Goal: Task Accomplishment & Management: Use online tool/utility

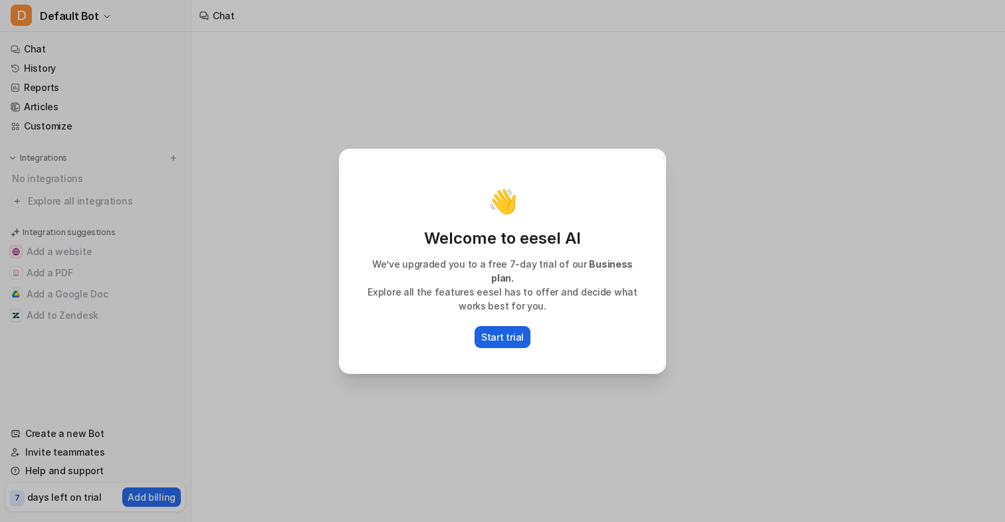
click at [505, 333] on p "Start trial" at bounding box center [502, 337] width 43 height 14
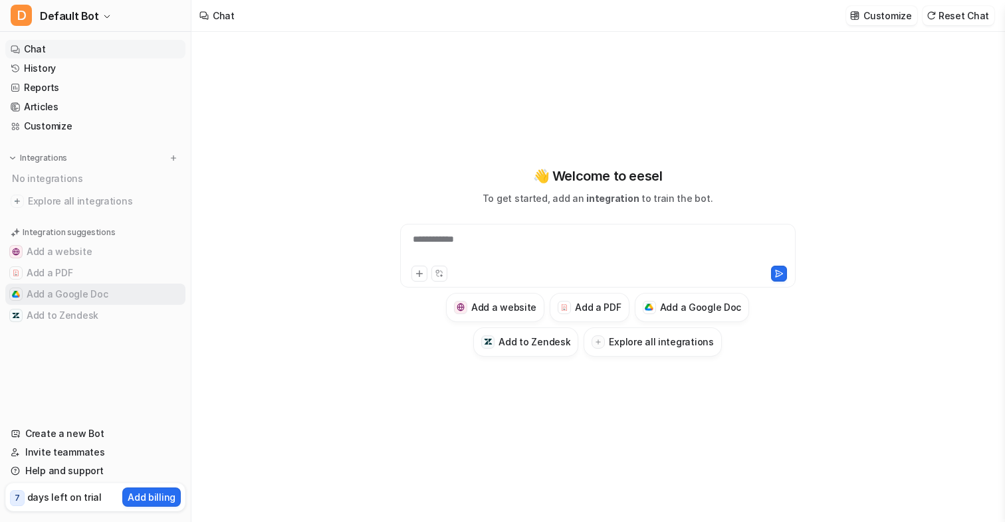
click at [58, 294] on button "Add a Google Doc" at bounding box center [95, 294] width 180 height 21
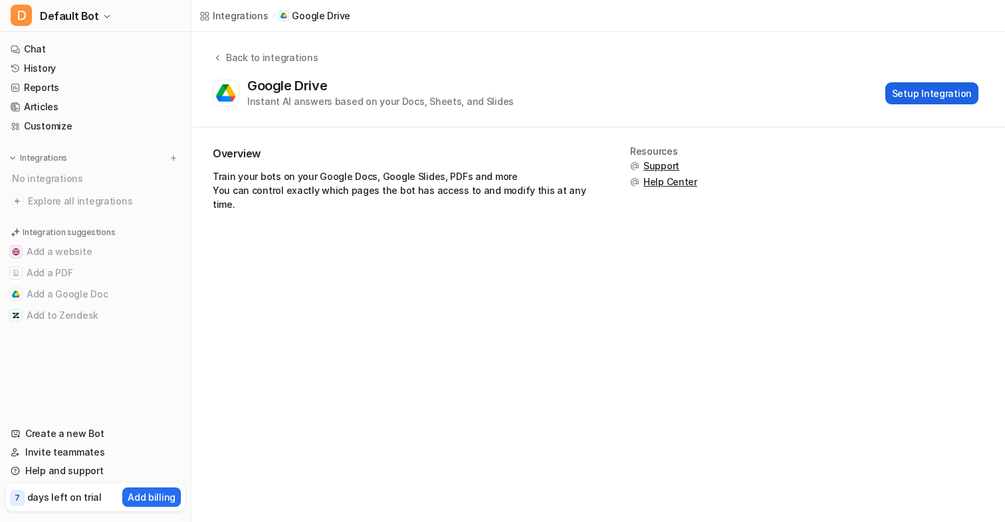
click at [932, 82] on button "Setup Integration" at bounding box center [931, 93] width 93 height 22
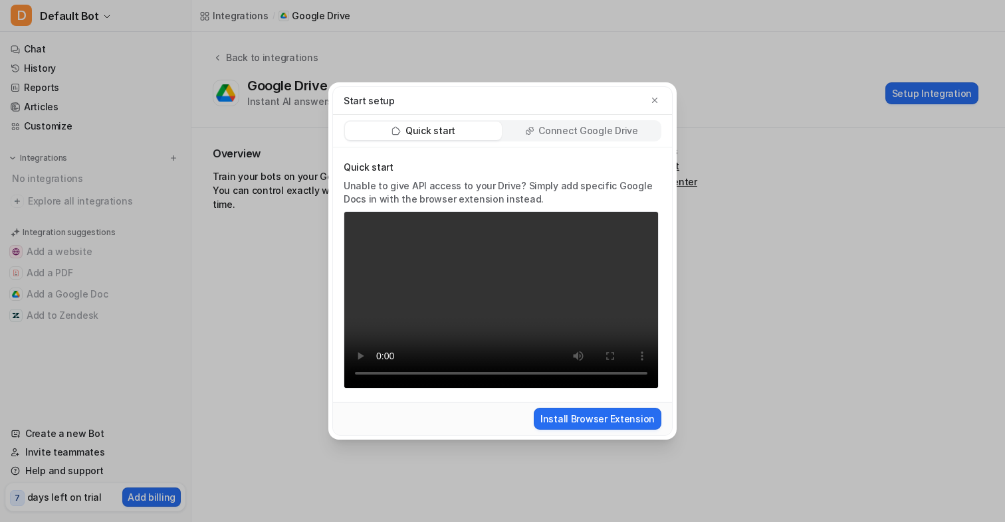
click at [560, 125] on p "Connect Google Drive" at bounding box center [587, 130] width 99 height 13
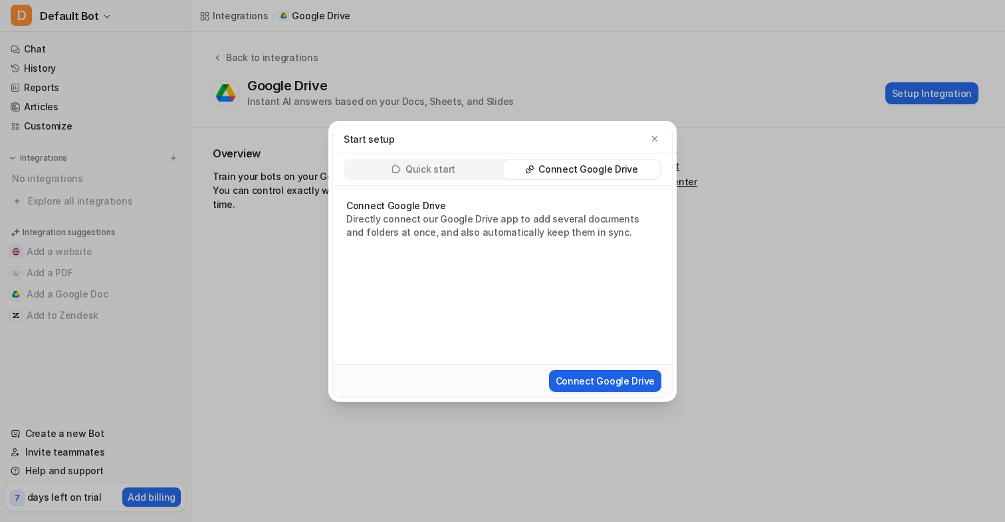
click at [645, 378] on button "Connect Google Drive" at bounding box center [605, 381] width 112 height 22
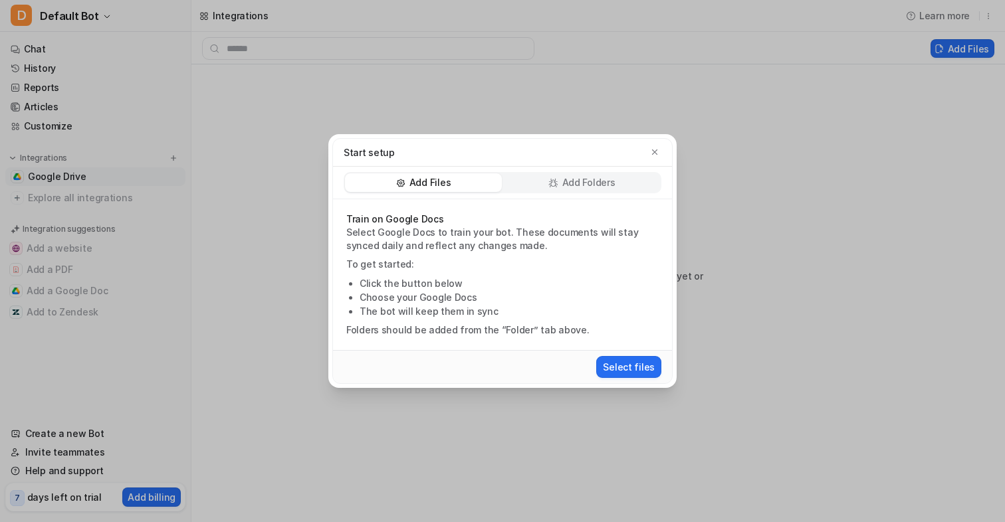
click at [546, 193] on div "Add Files Add Folders" at bounding box center [503, 182] width 318 height 21
click at [562, 183] on div "Add Folders" at bounding box center [581, 182] width 157 height 19
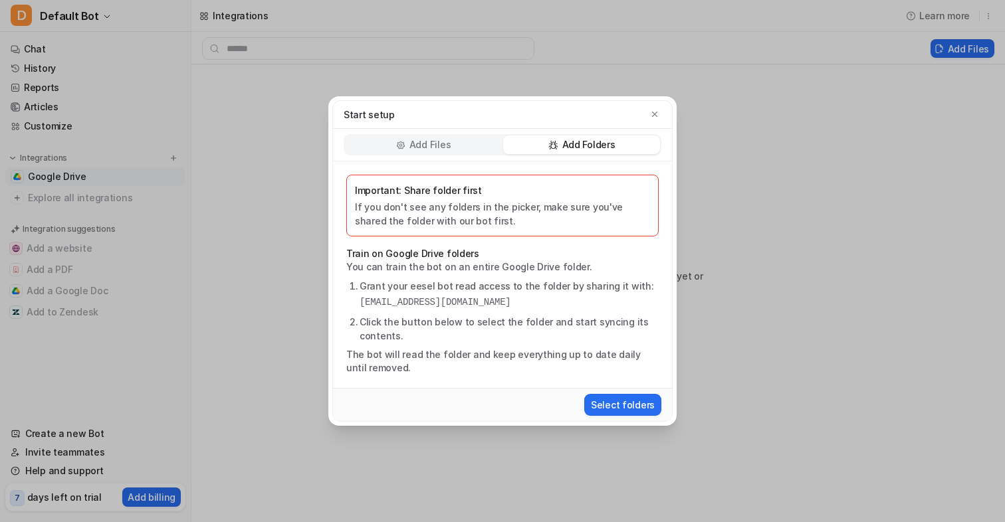
click at [418, 152] on div "Add Files" at bounding box center [423, 145] width 157 height 19
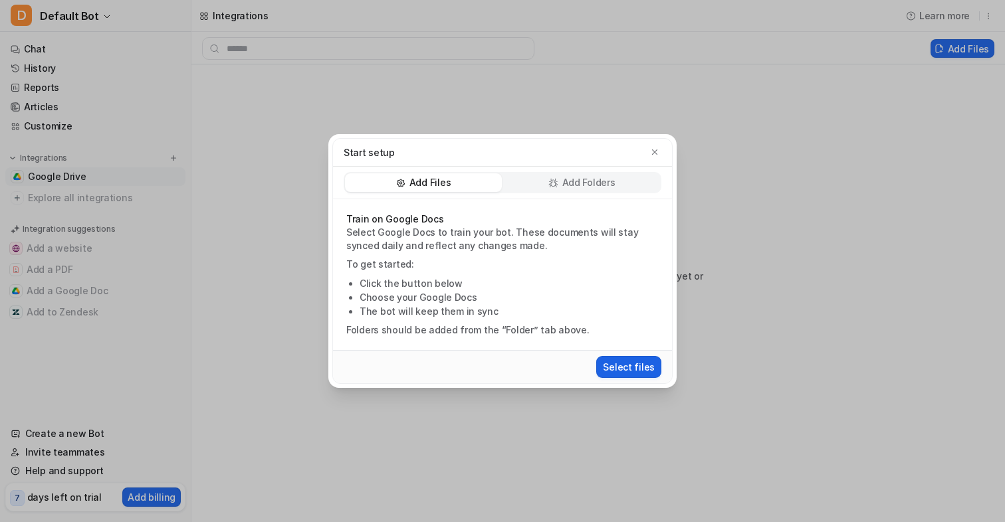
click at [638, 378] on button "Select files" at bounding box center [628, 367] width 65 height 22
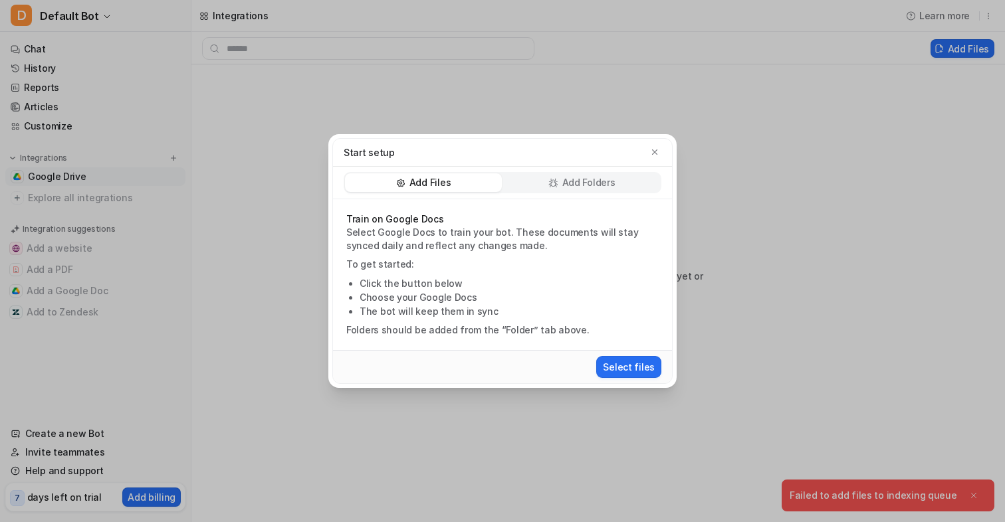
click at [640, 160] on div "Start setup" at bounding box center [502, 153] width 339 height 28
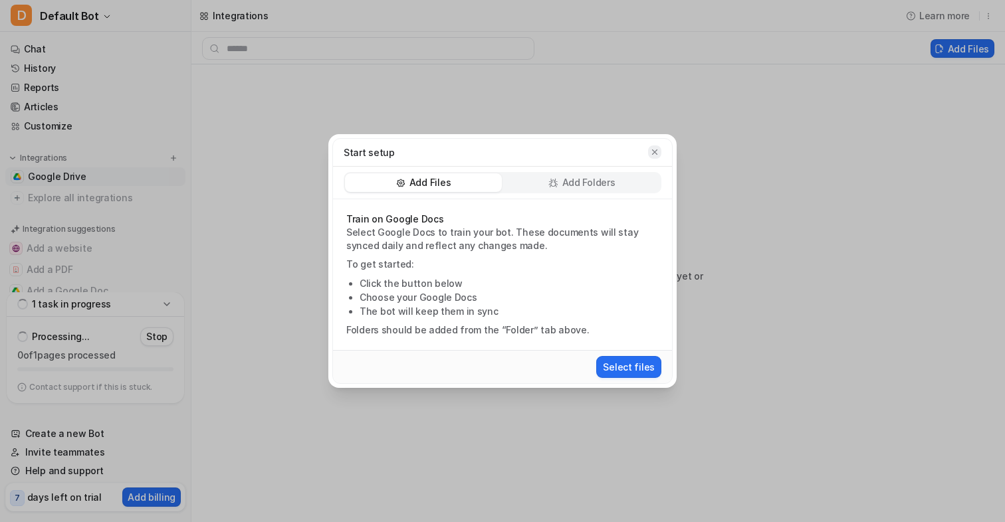
click at [650, 157] on button "button" at bounding box center [654, 152] width 13 height 13
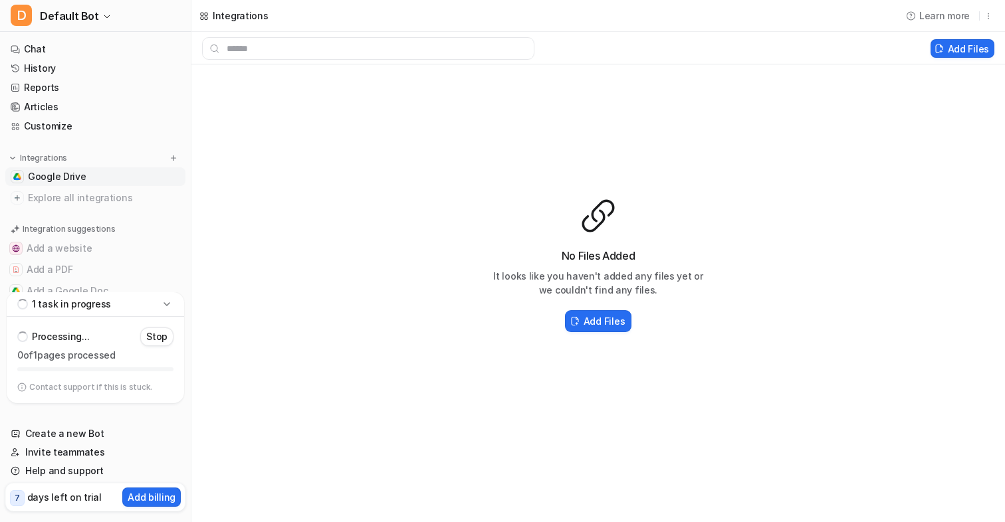
click at [62, 338] on p "Processing..." at bounding box center [60, 336] width 57 height 13
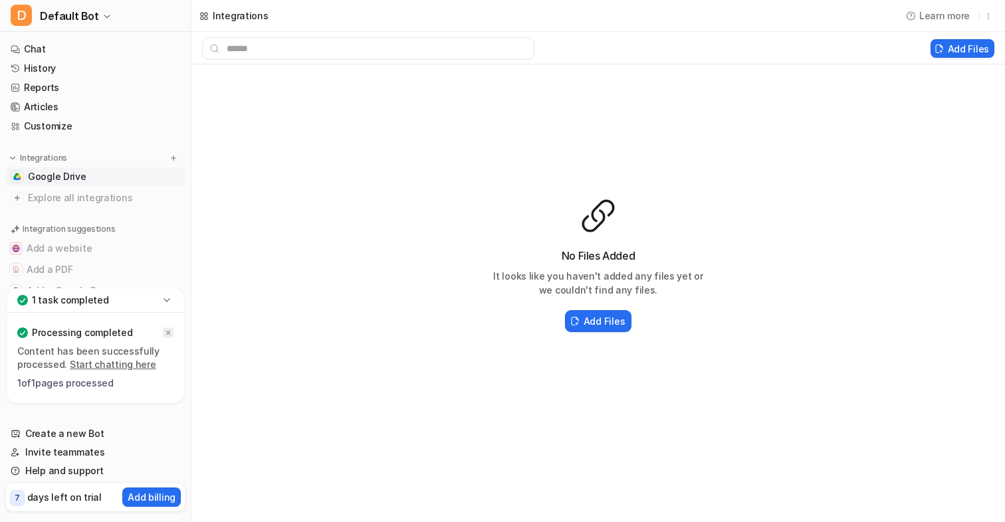
click at [167, 337] on div at bounding box center [168, 333] width 11 height 11
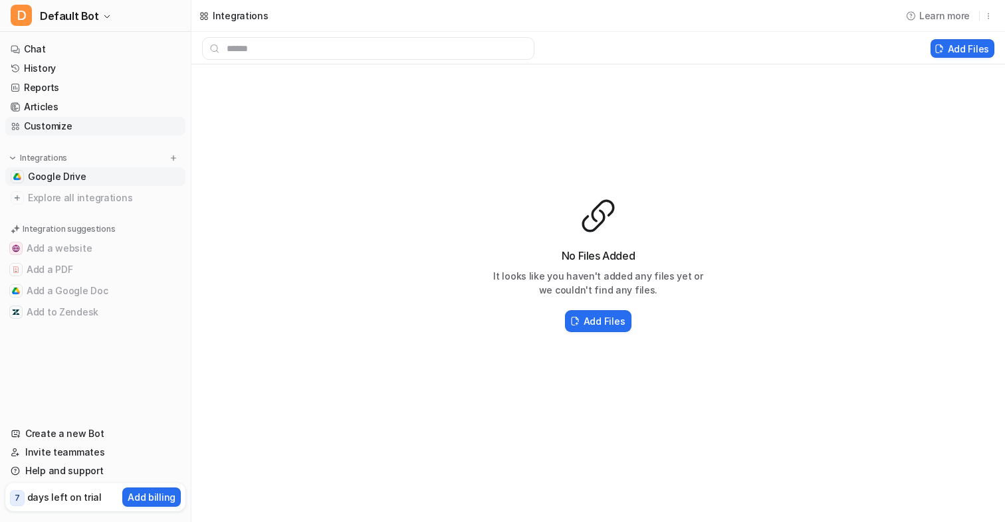
click at [60, 132] on link "Customize" at bounding box center [95, 126] width 180 height 19
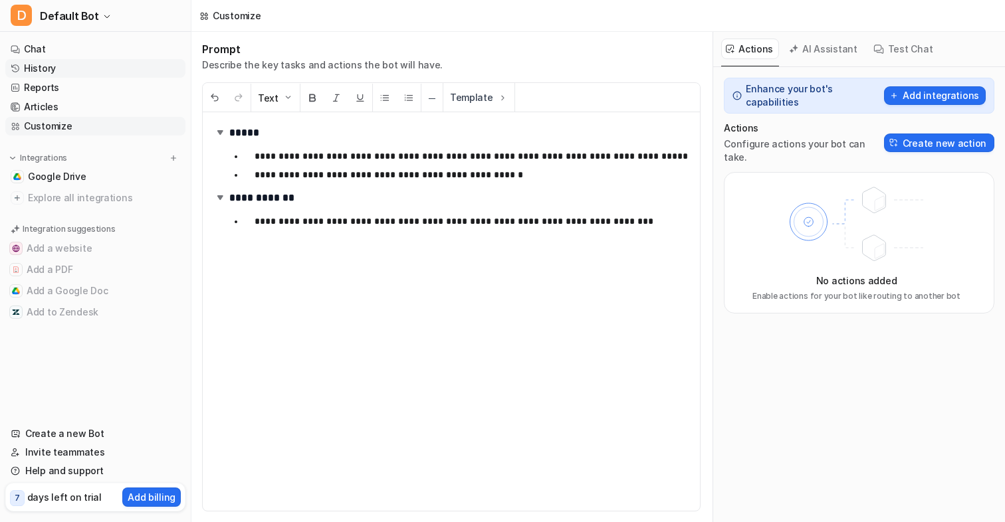
click at [53, 74] on link "History" at bounding box center [95, 68] width 180 height 19
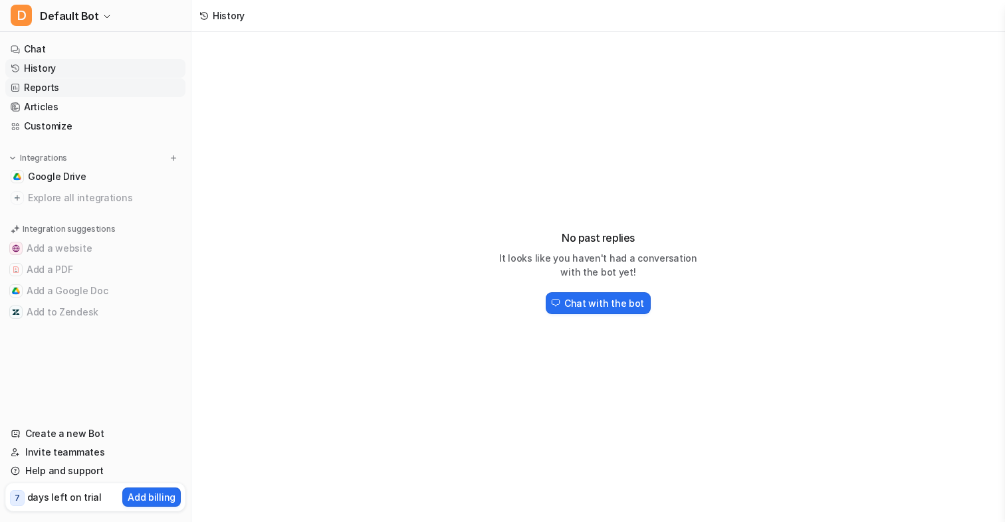
click at [54, 92] on link "Reports" at bounding box center [95, 87] width 180 height 19
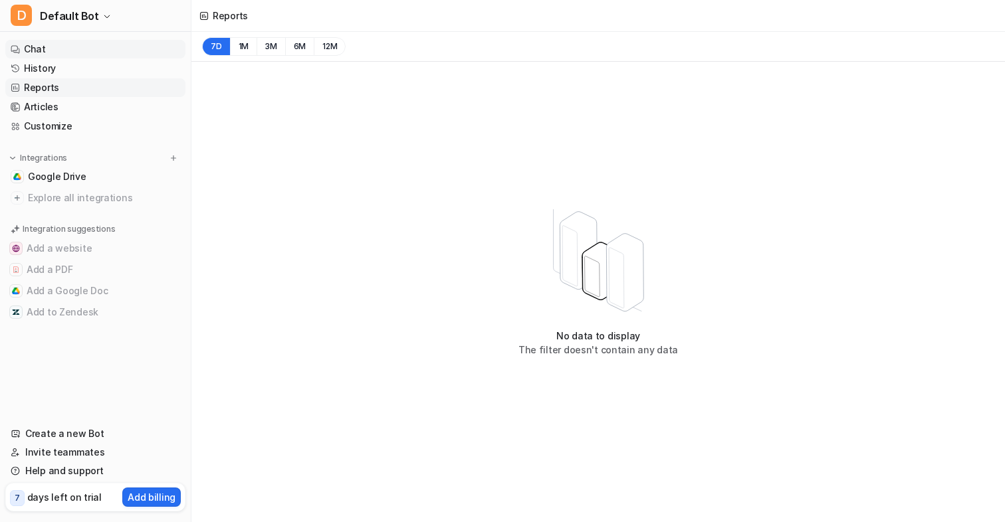
click at [57, 47] on link "Chat" at bounding box center [95, 49] width 180 height 19
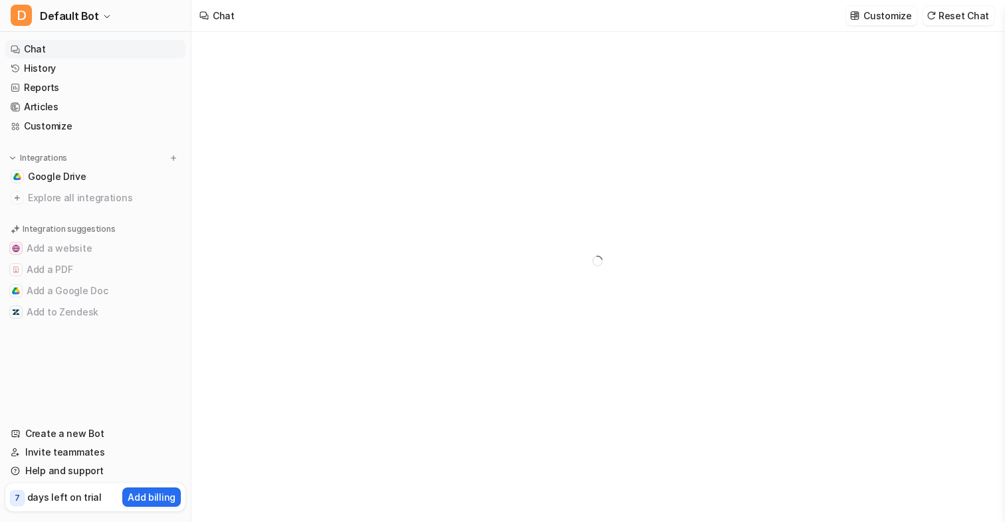
type textarea "**********"
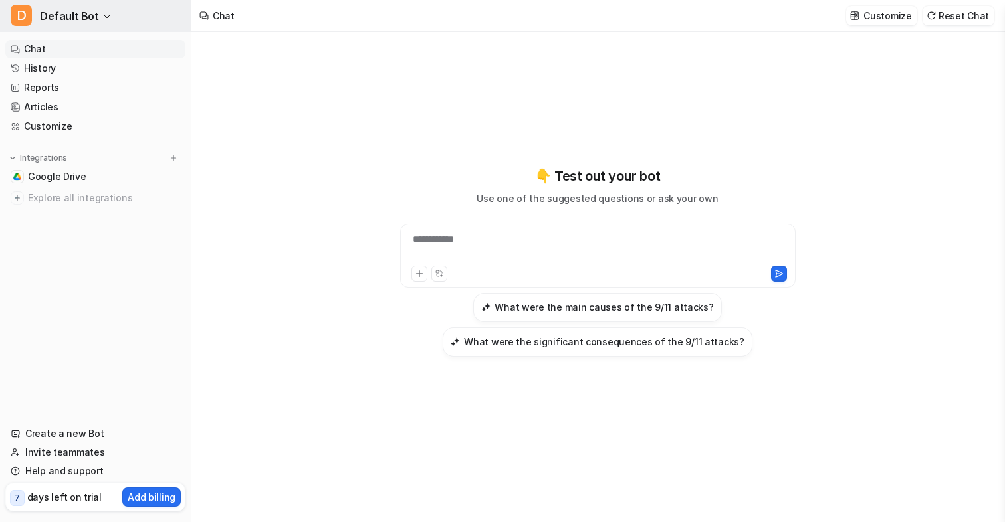
click at [84, 19] on span "Default Bot" at bounding box center [69, 16] width 59 height 19
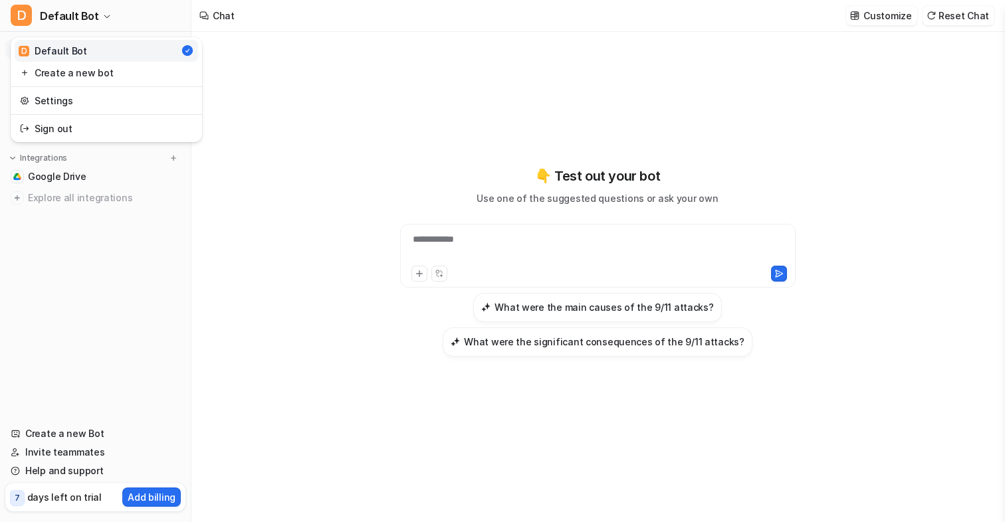
click at [108, 355] on div "D Default Bot D Default Bot Create a new bot Settings Sign out Chat History Rep…" at bounding box center [95, 261] width 191 height 522
click at [83, 200] on span "Explore all integrations" at bounding box center [104, 197] width 152 height 21
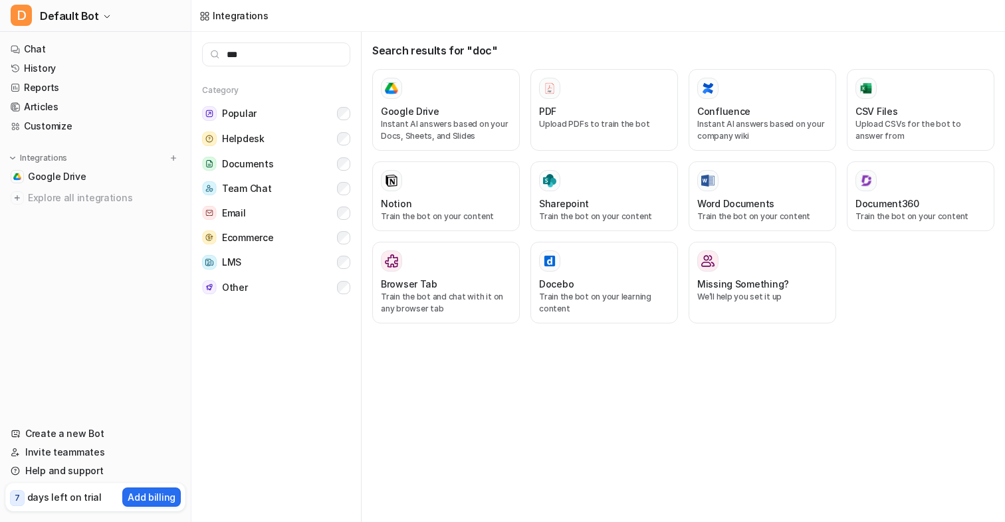
type input "****"
